Goal: Information Seeking & Learning: Find specific page/section

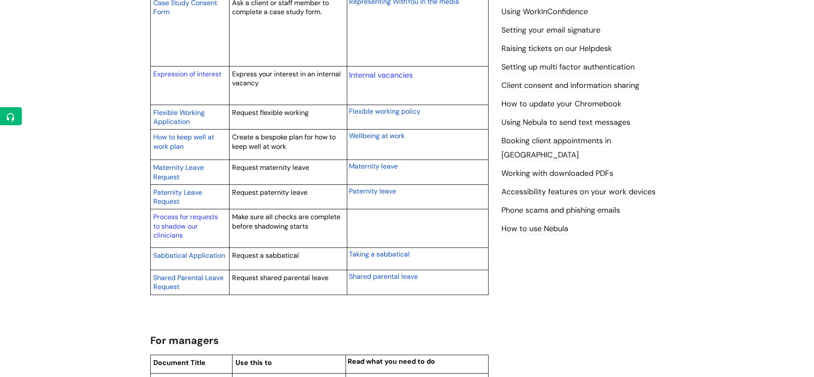
scroll to position [375, 0]
